Goal: Task Accomplishment & Management: Manage account settings

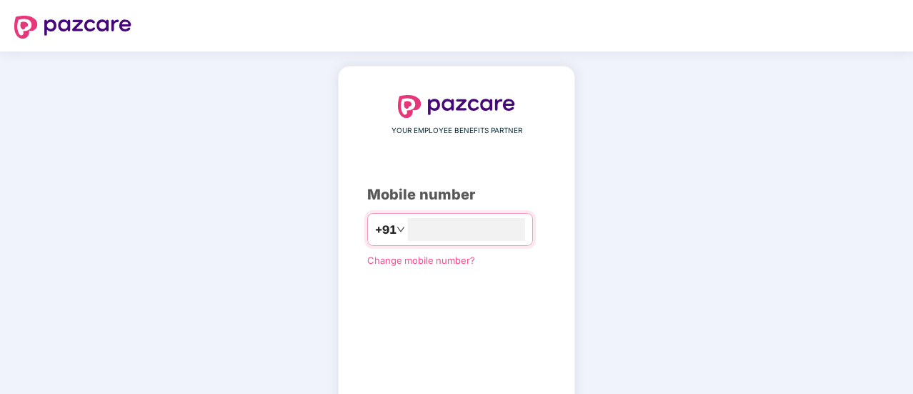
type input "**********"
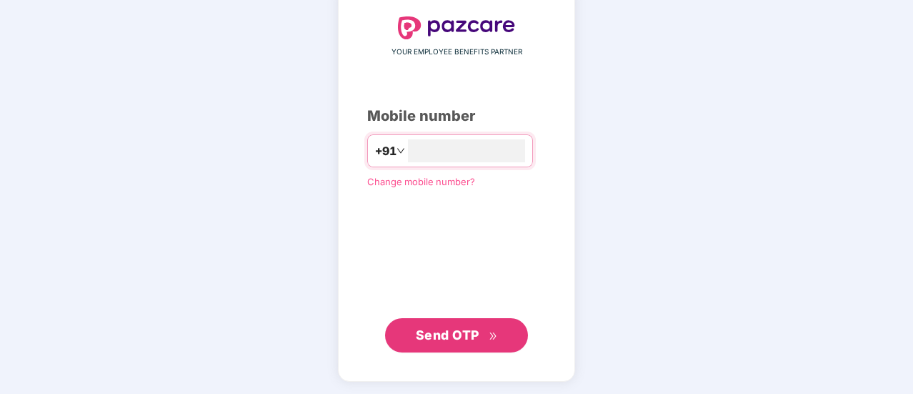
click at [463, 340] on span "Send OTP" at bounding box center [448, 334] width 64 height 15
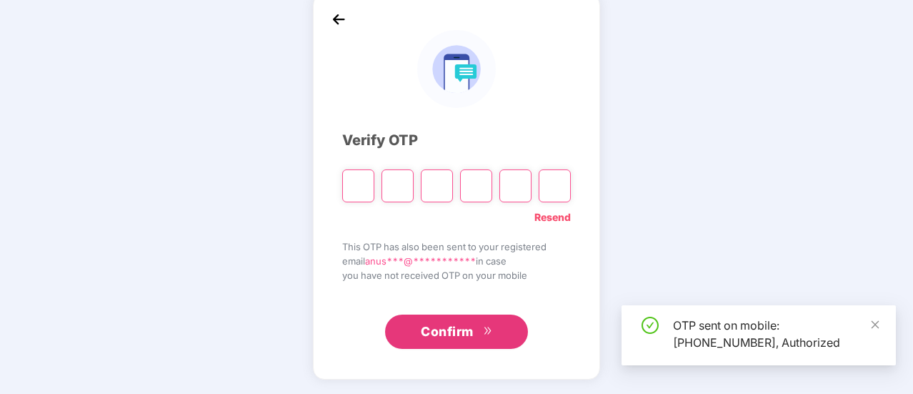
scroll to position [71, 0]
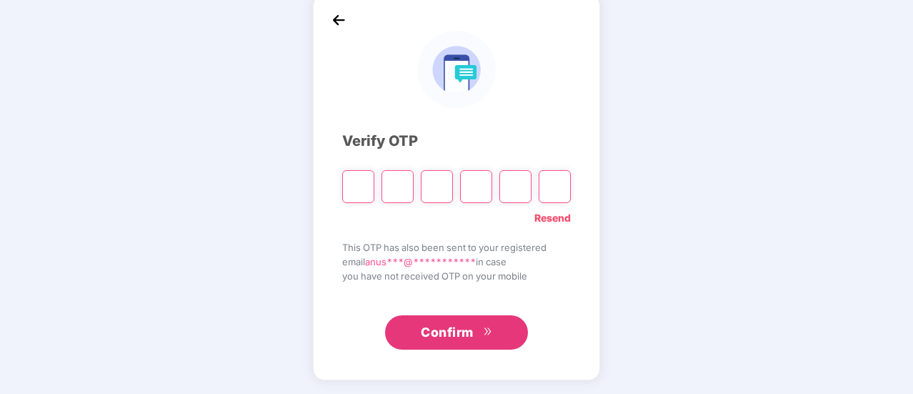
type input "*"
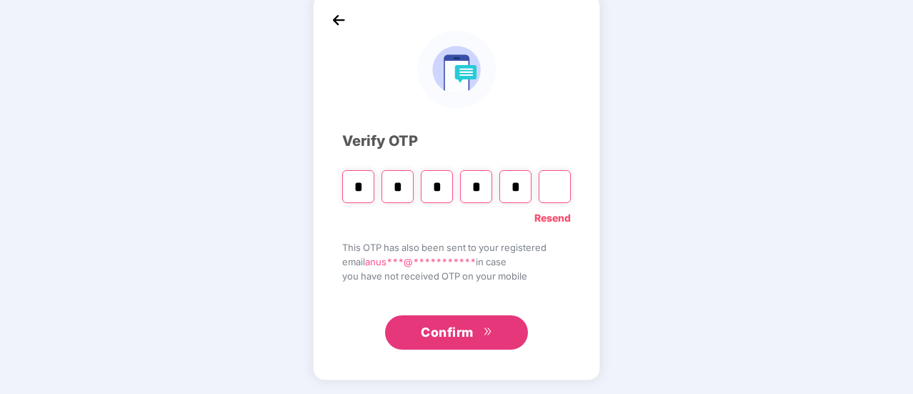
type input "*"
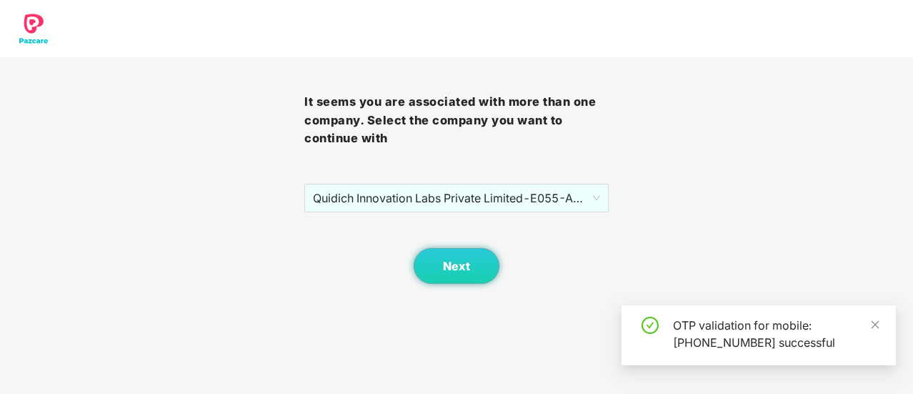
click at [471, 330] on body "It seems you are associated with more than one company. Select the company you …" at bounding box center [456, 197] width 913 height 394
click at [469, 269] on span "Next" at bounding box center [456, 266] width 27 height 14
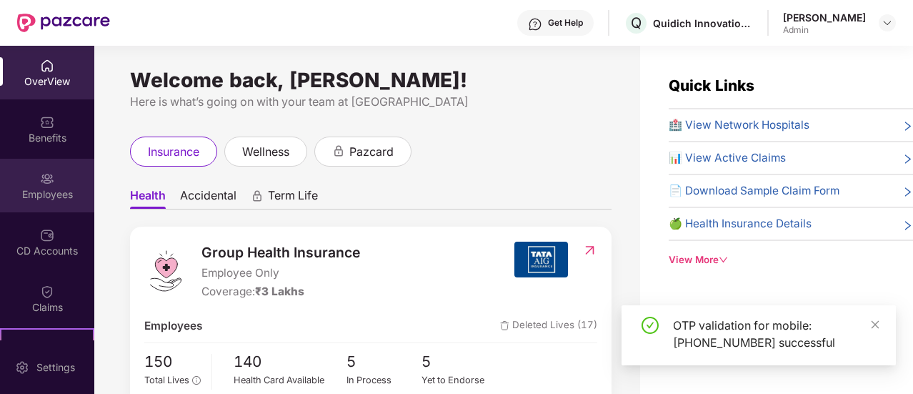
click at [36, 182] on div "Employees" at bounding box center [47, 186] width 94 height 54
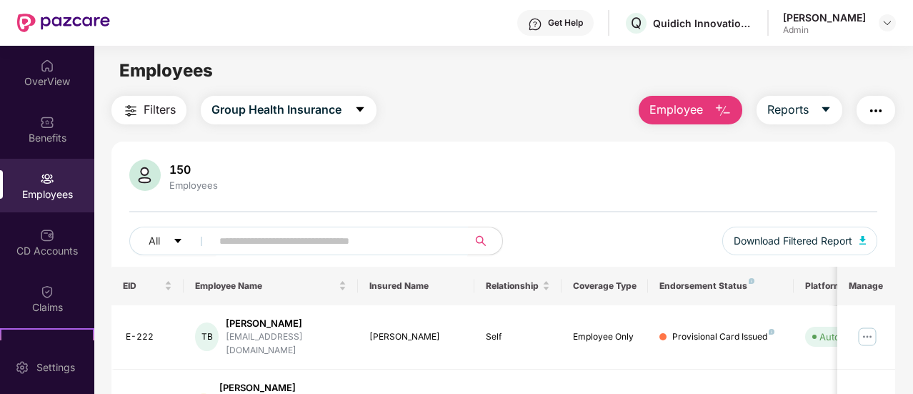
click at [352, 242] on input "text" at bounding box center [333, 240] width 229 height 21
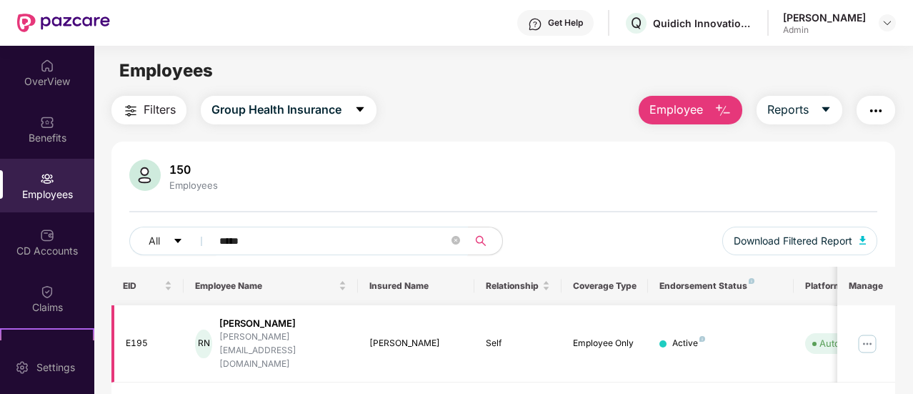
type input "*****"
click at [872, 332] on img at bounding box center [867, 343] width 23 height 23
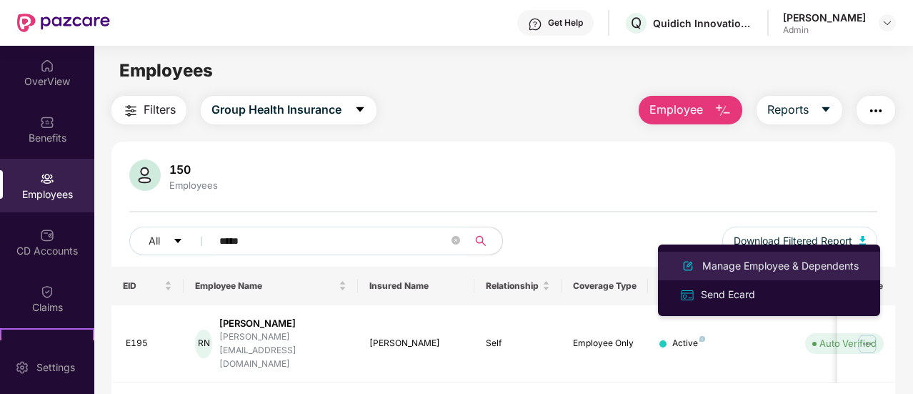
click at [756, 262] on div "Manage Employee & Dependents" at bounding box center [781, 266] width 162 height 16
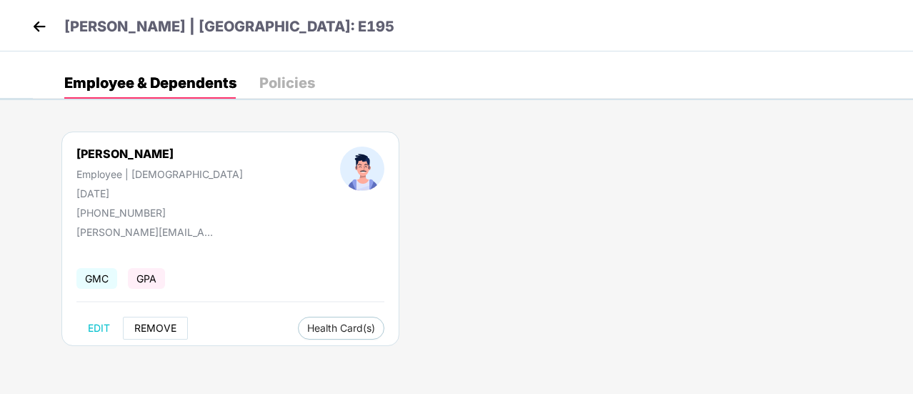
click at [148, 326] on span "REMOVE" at bounding box center [155, 327] width 42 height 11
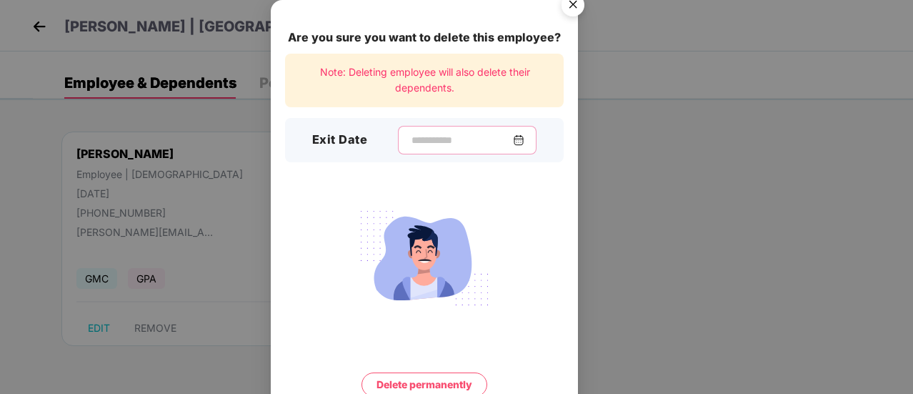
click at [410, 137] on input at bounding box center [461, 140] width 103 height 15
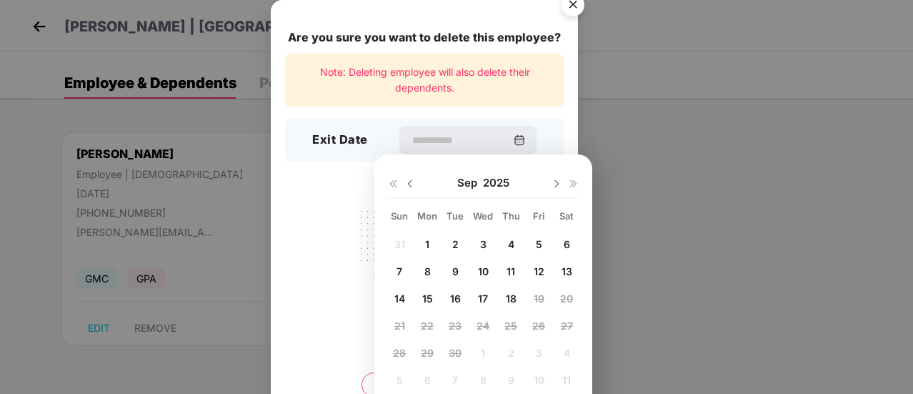
click at [487, 301] on span "17" at bounding box center [483, 298] width 10 height 12
type input "**********"
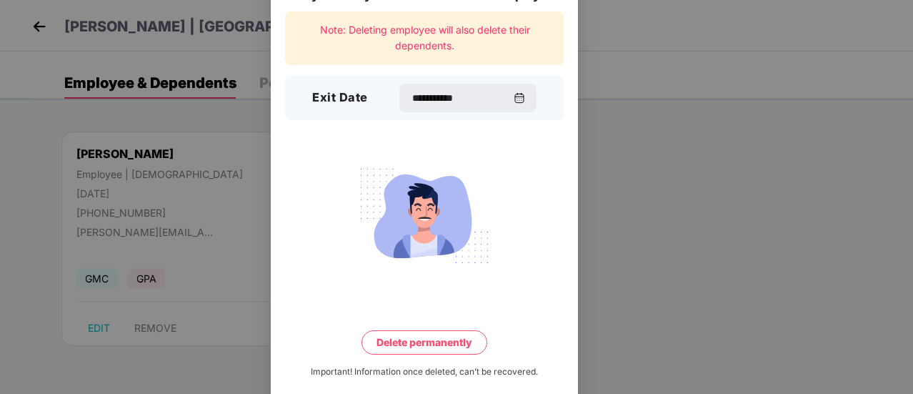
scroll to position [61, 0]
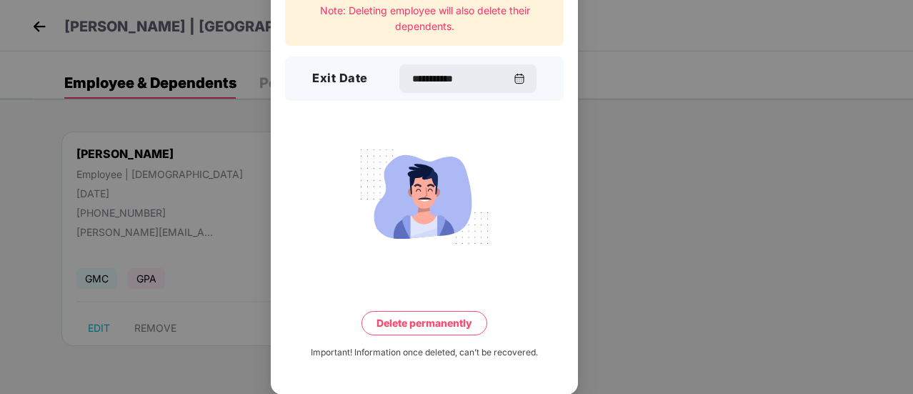
click at [466, 322] on button "Delete permanently" at bounding box center [425, 323] width 126 height 24
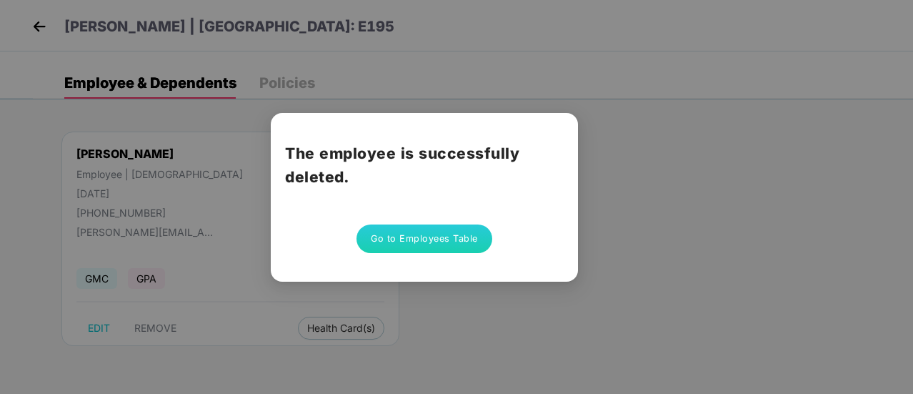
scroll to position [0, 0]
click at [442, 242] on button "Go to Employees Table" at bounding box center [425, 238] width 136 height 29
